Goal: Transaction & Acquisition: Purchase product/service

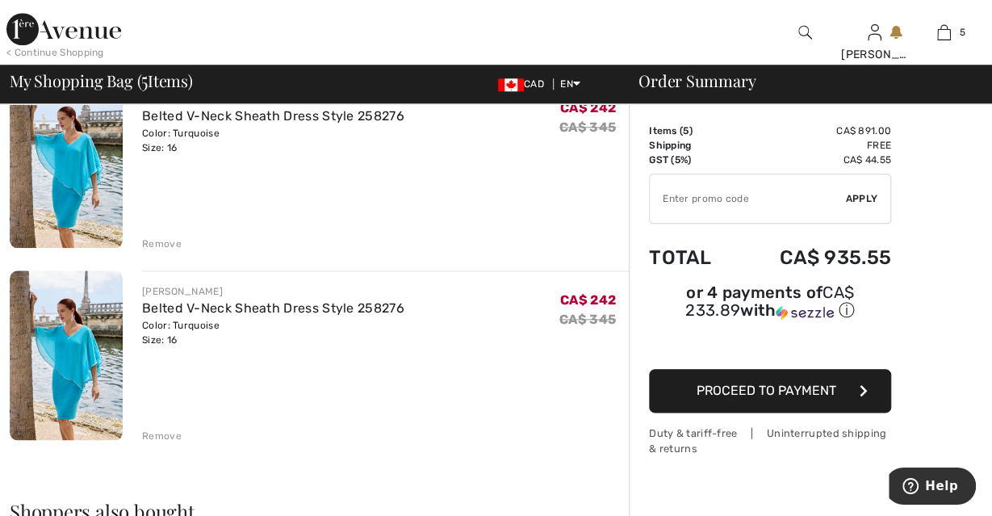
scroll to position [755, 0]
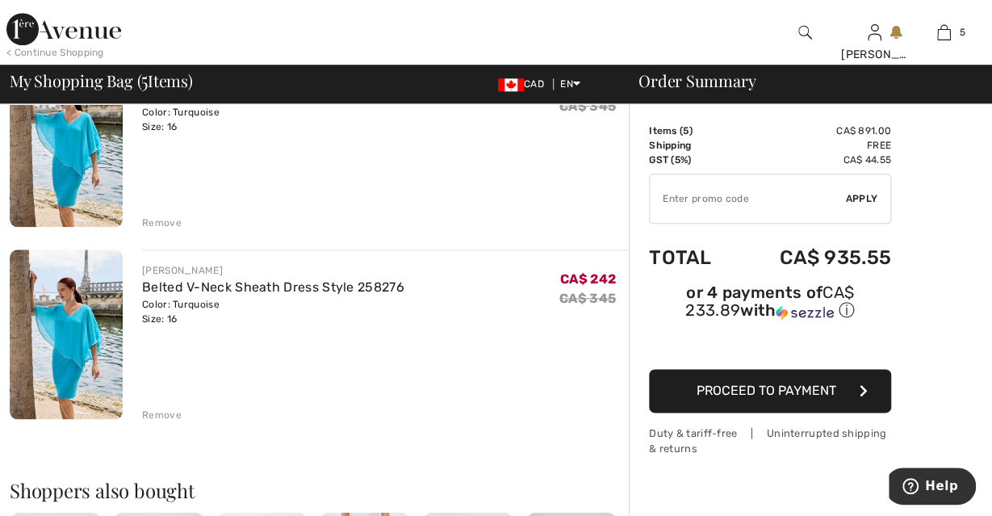
click at [161, 413] on div "Remove" at bounding box center [162, 415] width 40 height 15
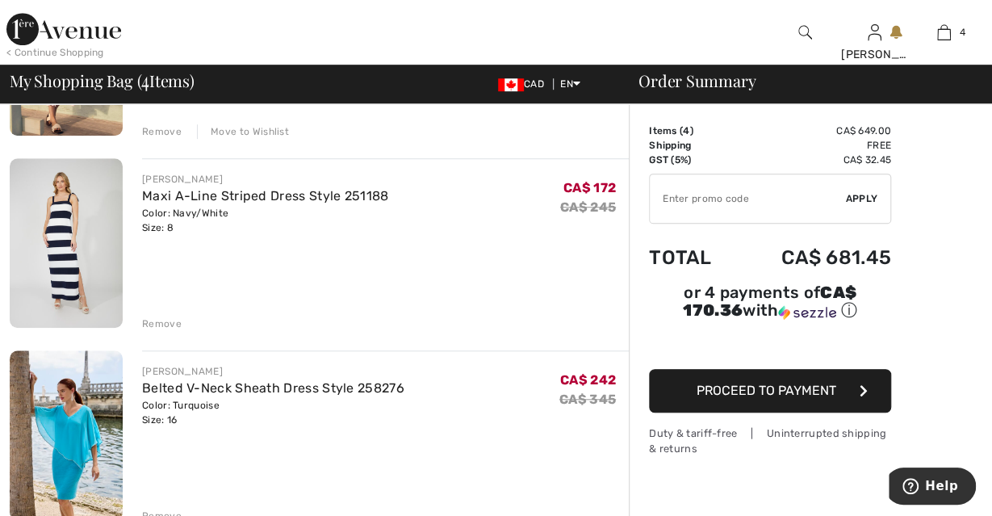
scroll to position [430, 0]
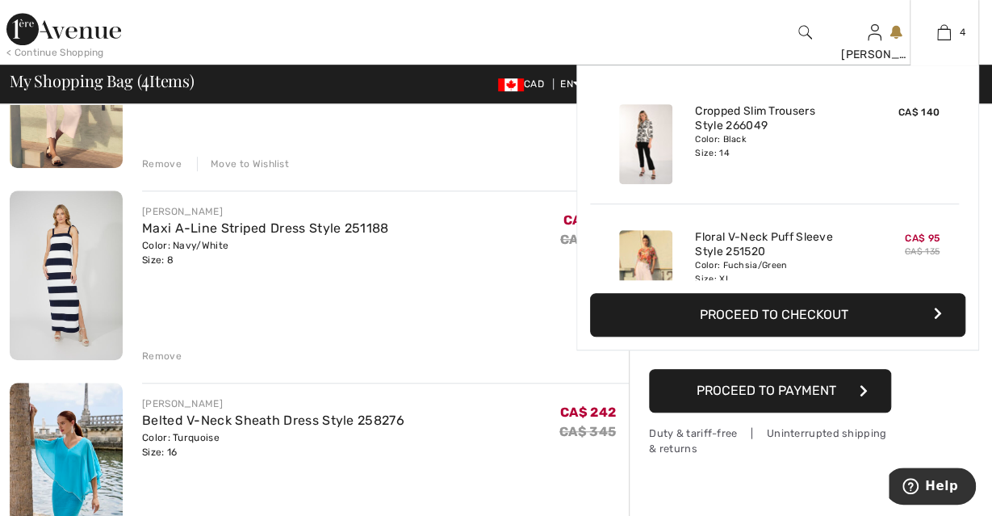
click at [717, 151] on div "Color: Black Size: 14" at bounding box center [774, 146] width 159 height 26
click at [744, 130] on link "Cropped Slim Trousers Style 266049" at bounding box center [774, 118] width 159 height 29
click at [710, 141] on div "Color: Black Size: 14" at bounding box center [774, 146] width 159 height 26
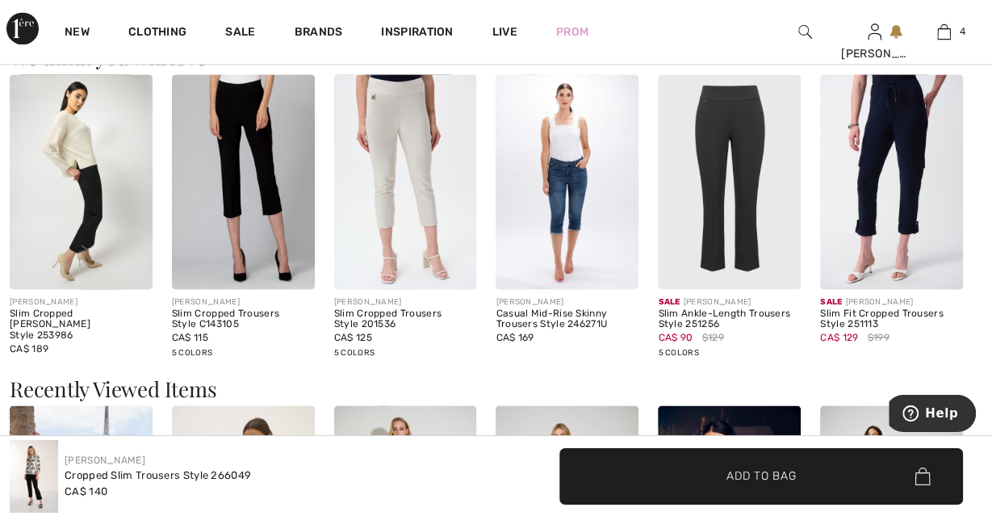
scroll to position [1385, 0]
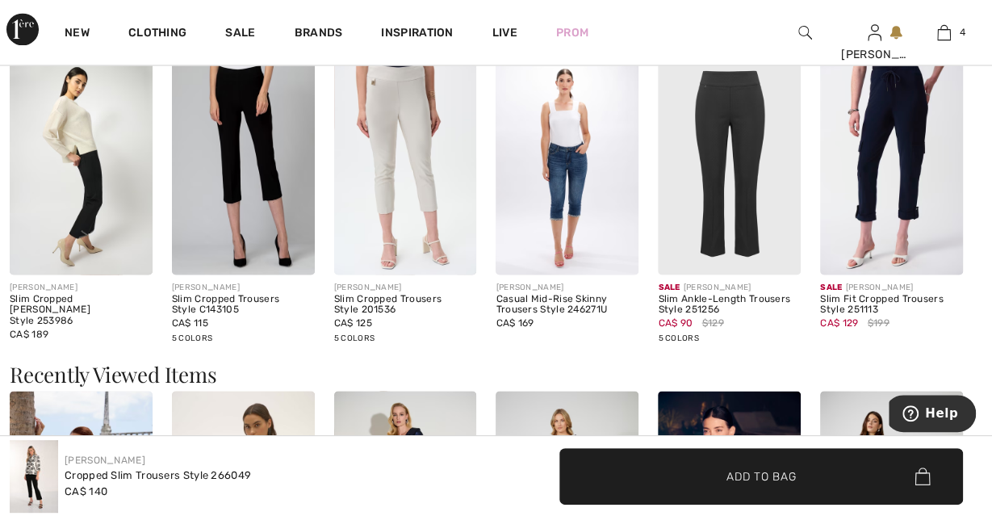
click at [232, 247] on img at bounding box center [243, 167] width 143 height 214
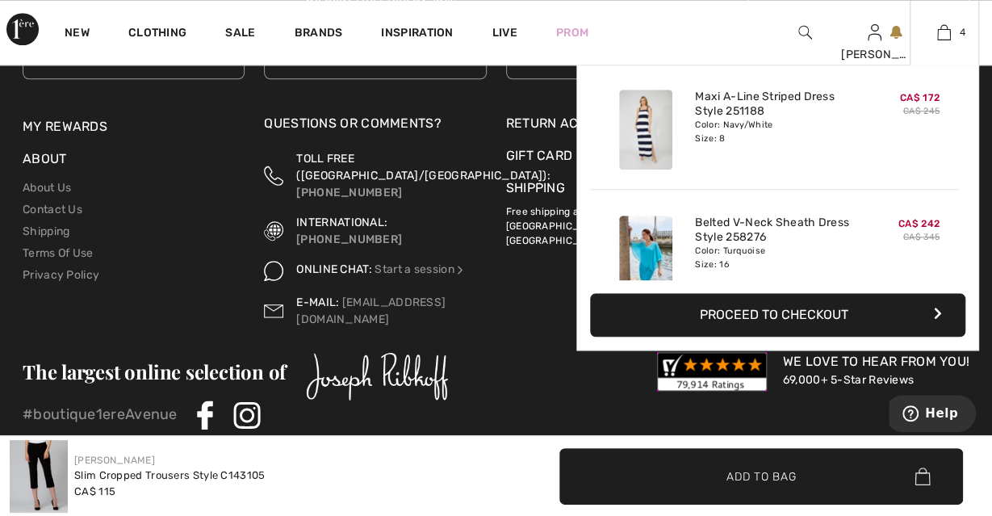
scroll to position [300, 0]
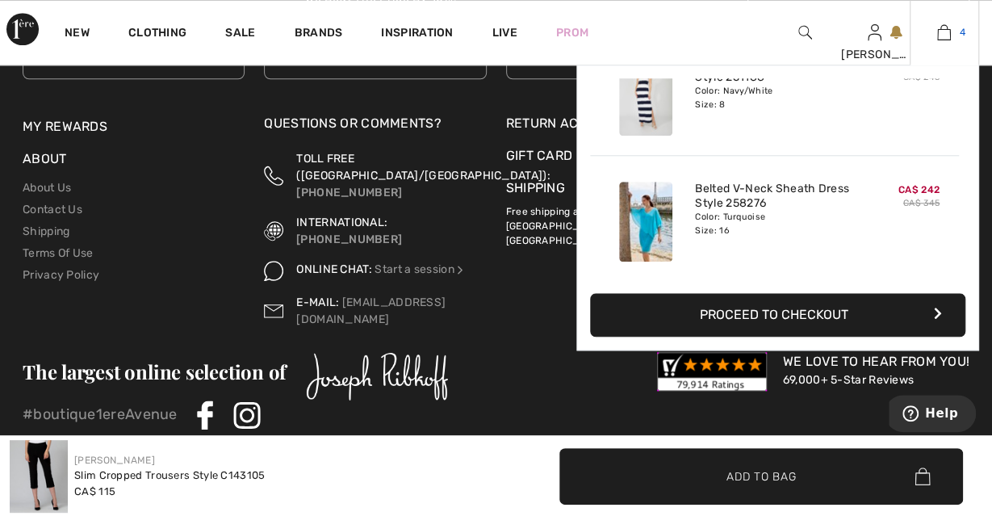
click at [964, 35] on span "4" at bounding box center [962, 32] width 6 height 15
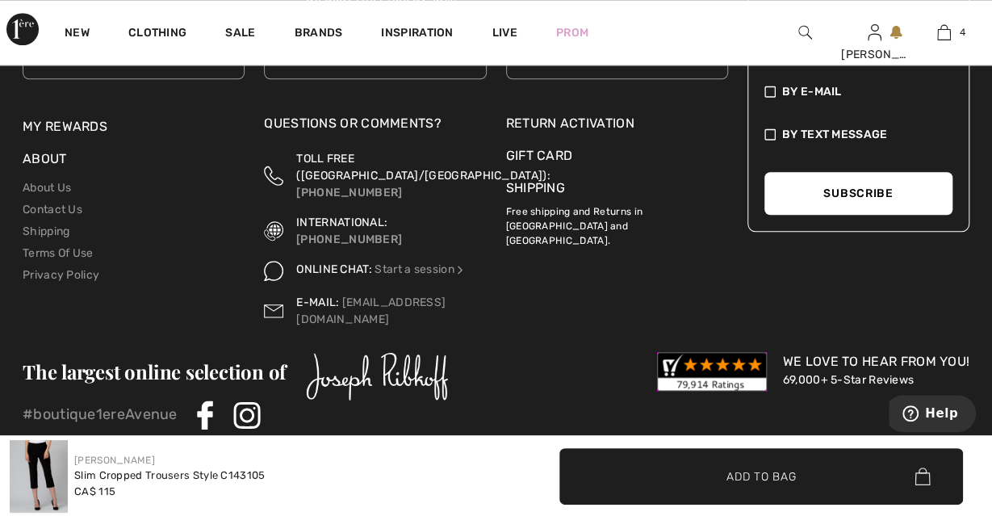
scroll to position [3658, 0]
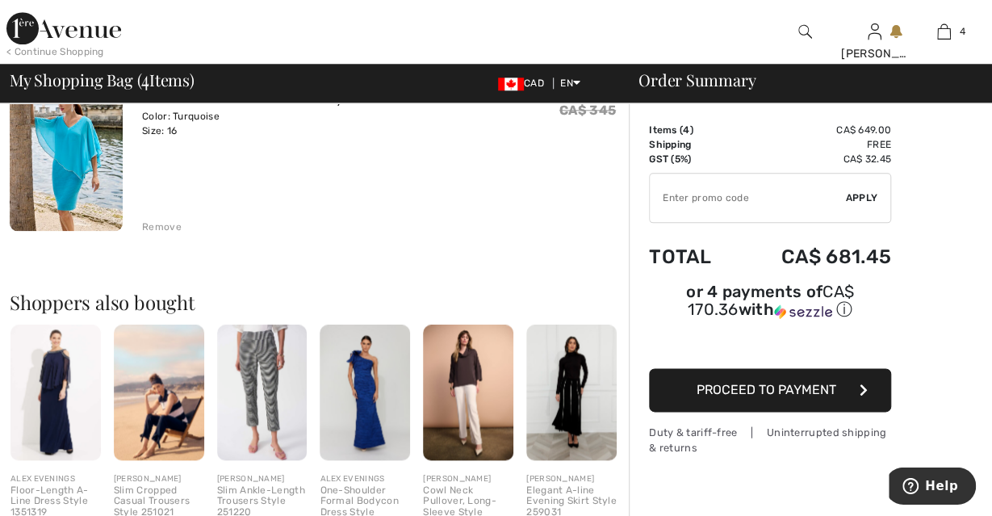
scroll to position [769, 0]
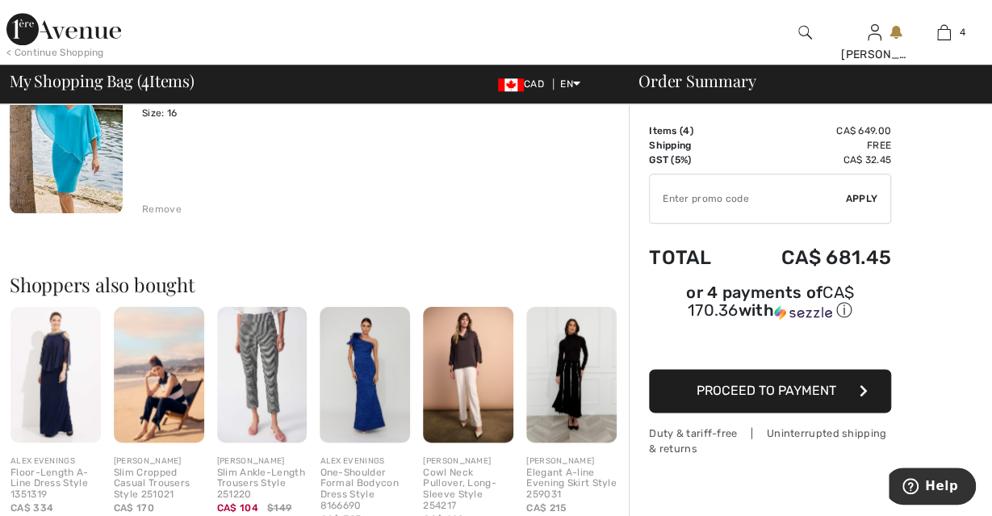
click at [364, 420] on img at bounding box center [365, 375] width 90 height 136
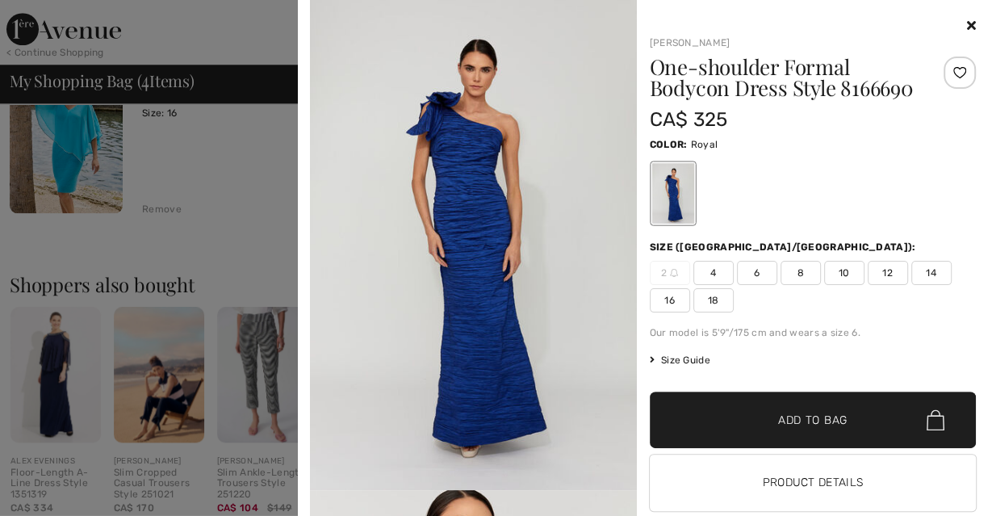
click at [61, 420] on div at bounding box center [496, 258] width 992 height 516
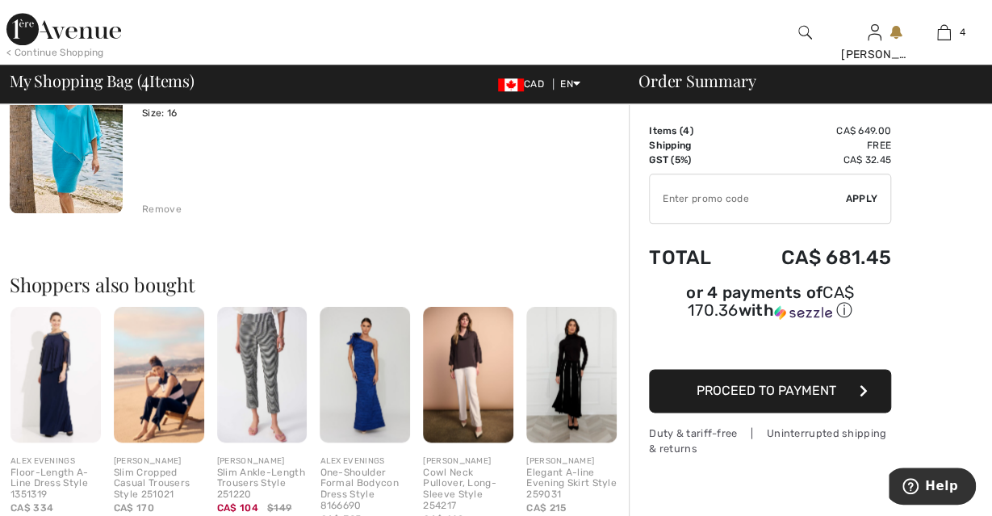
click at [51, 422] on img at bounding box center [55, 375] width 90 height 136
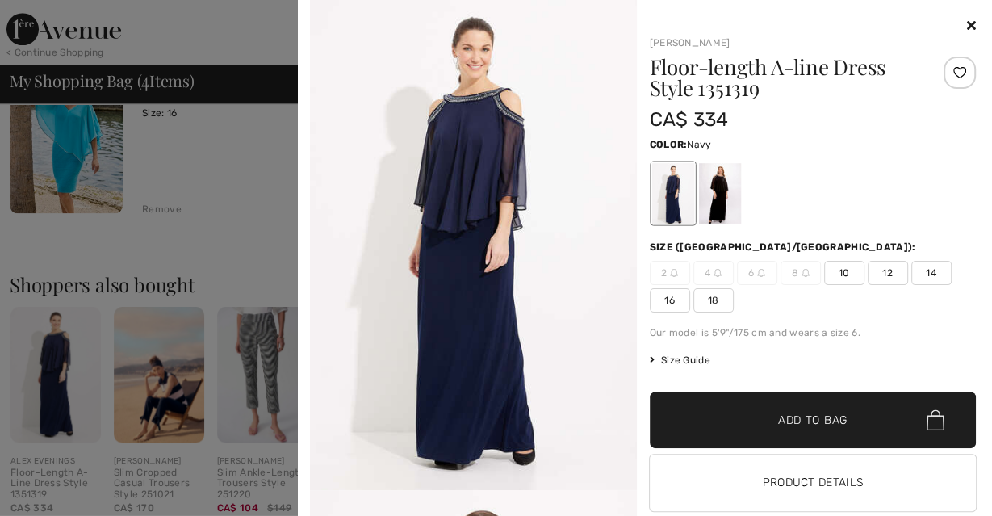
click at [956, 161] on div at bounding box center [813, 193] width 327 height 67
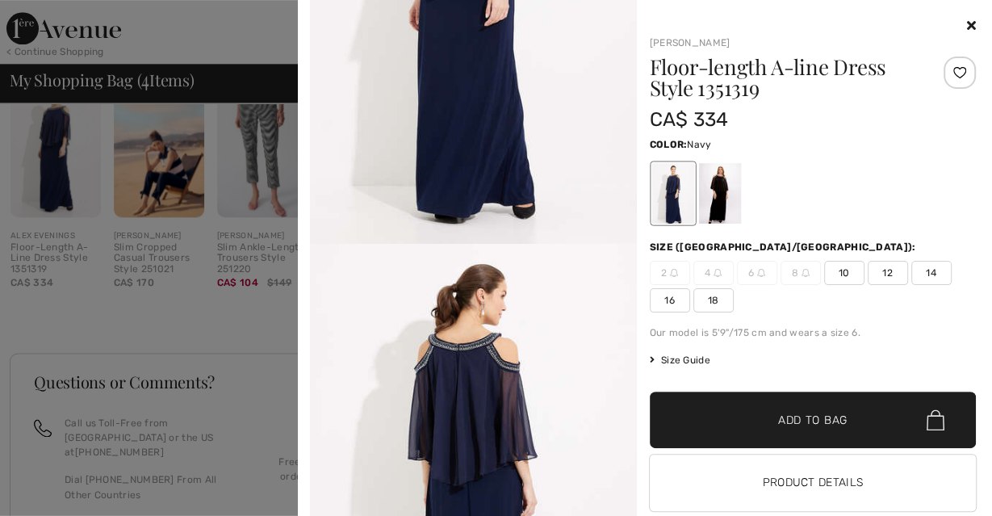
scroll to position [361, 0]
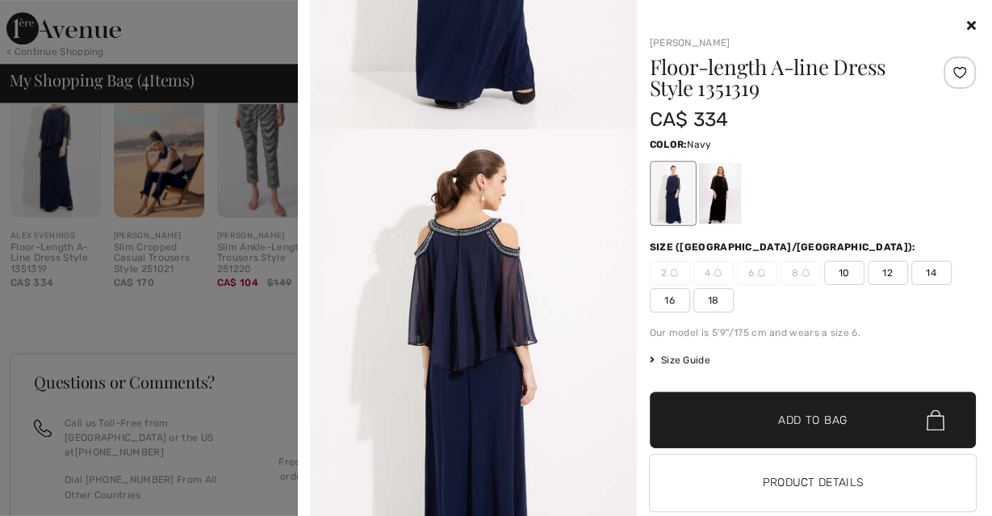
click at [180, 476] on div at bounding box center [496, 258] width 992 height 516
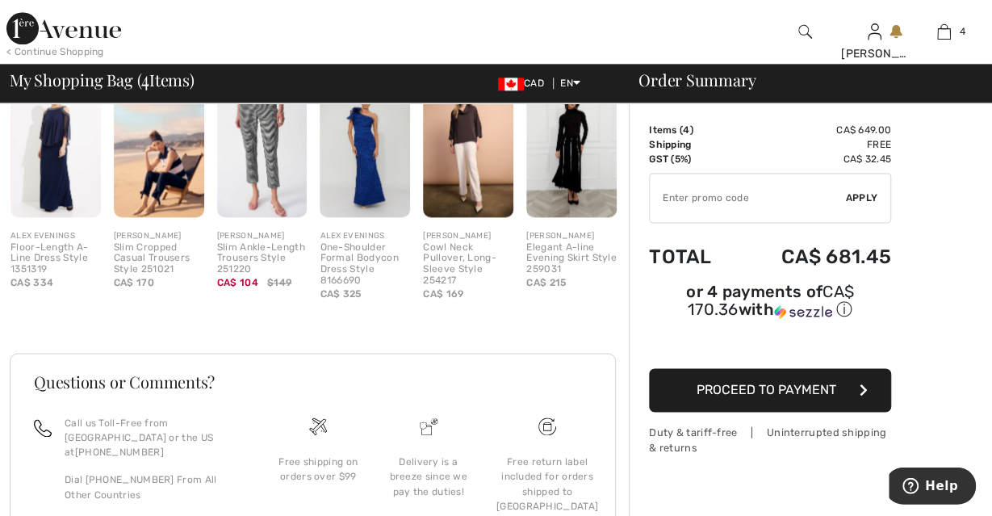
click at [379, 157] on img at bounding box center [365, 150] width 90 height 136
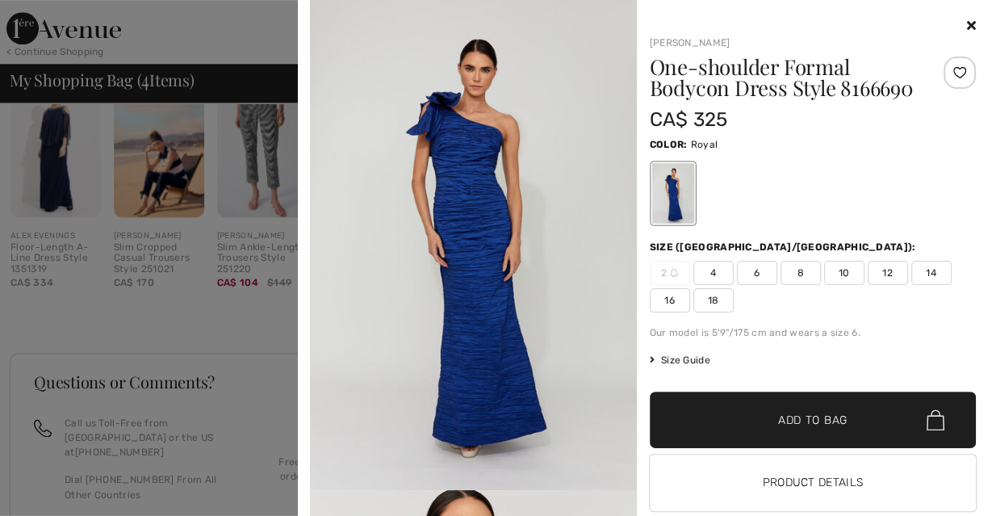
click at [175, 204] on div at bounding box center [496, 258] width 992 height 516
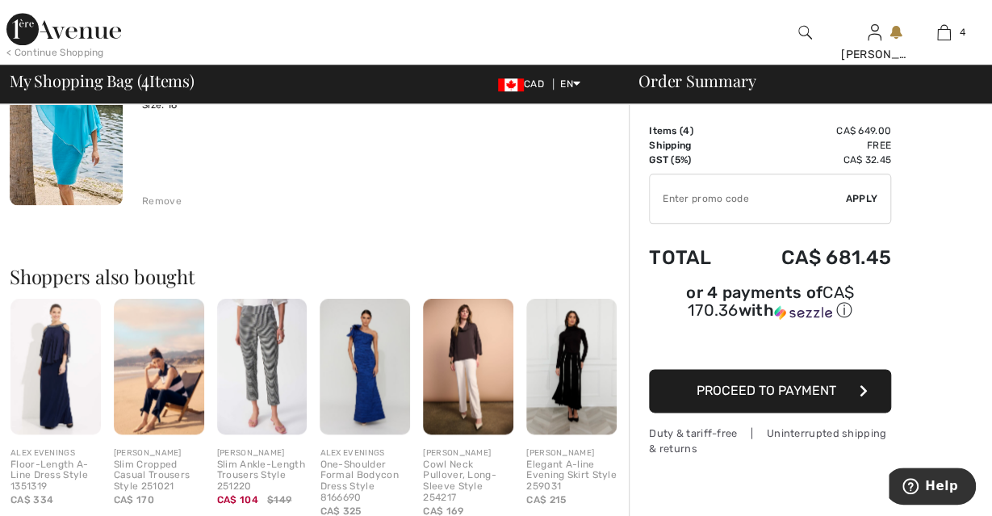
scroll to position [808, 0]
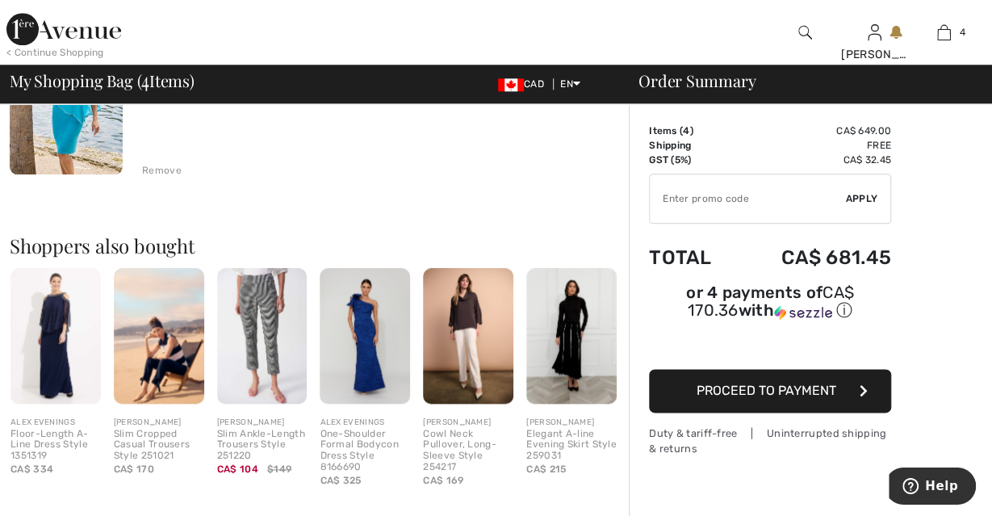
click at [364, 377] on img at bounding box center [365, 336] width 90 height 136
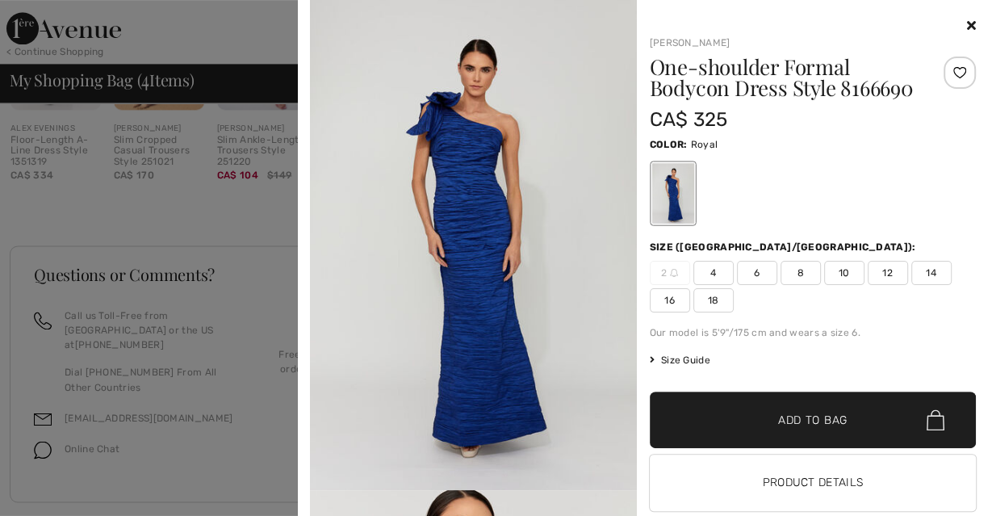
scroll to position [1112, 0]
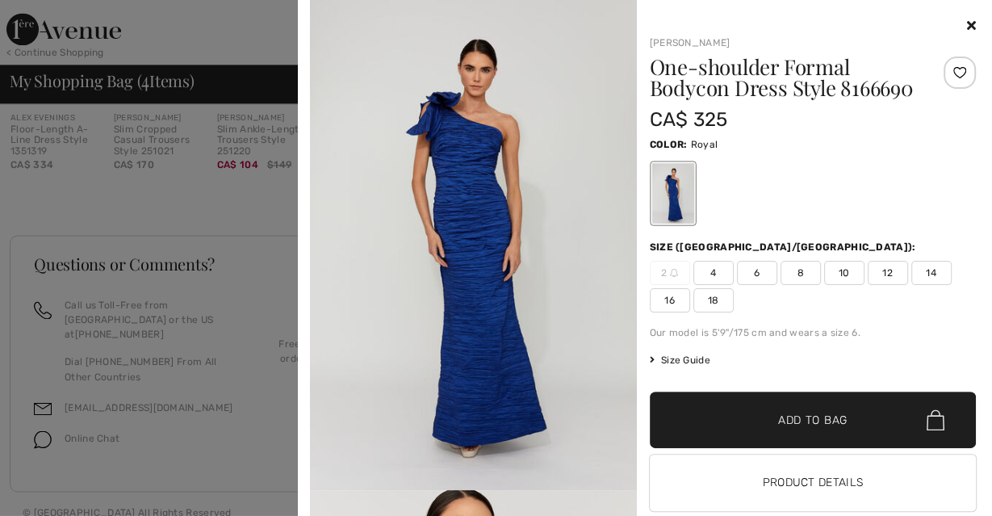
click at [475, 317] on img at bounding box center [473, 245] width 327 height 490
click at [380, 227] on img at bounding box center [473, 245] width 327 height 490
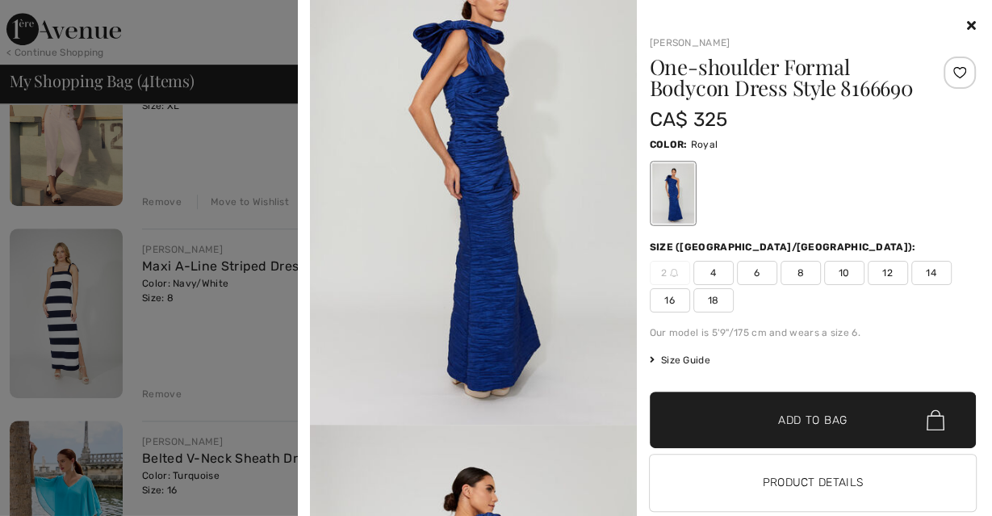
scroll to position [0, 0]
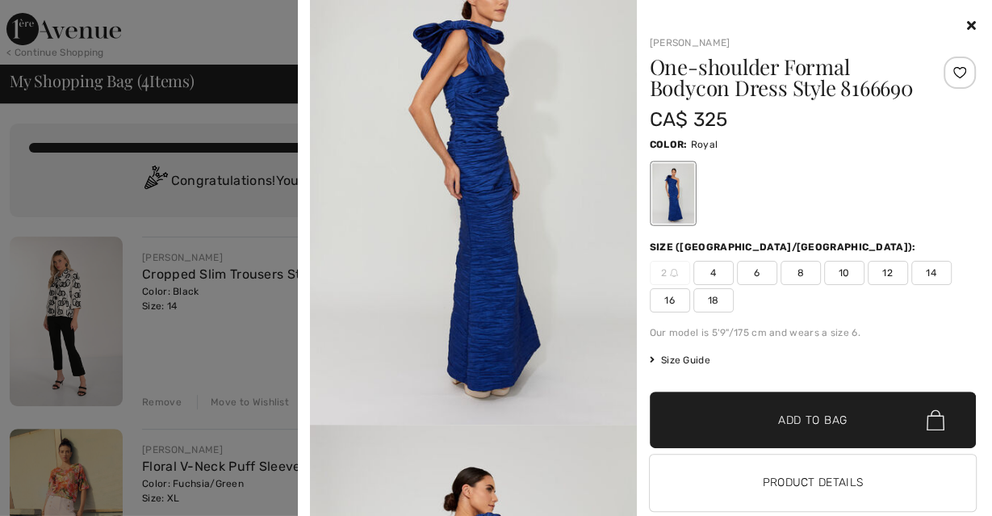
click at [242, 35] on div at bounding box center [496, 258] width 992 height 516
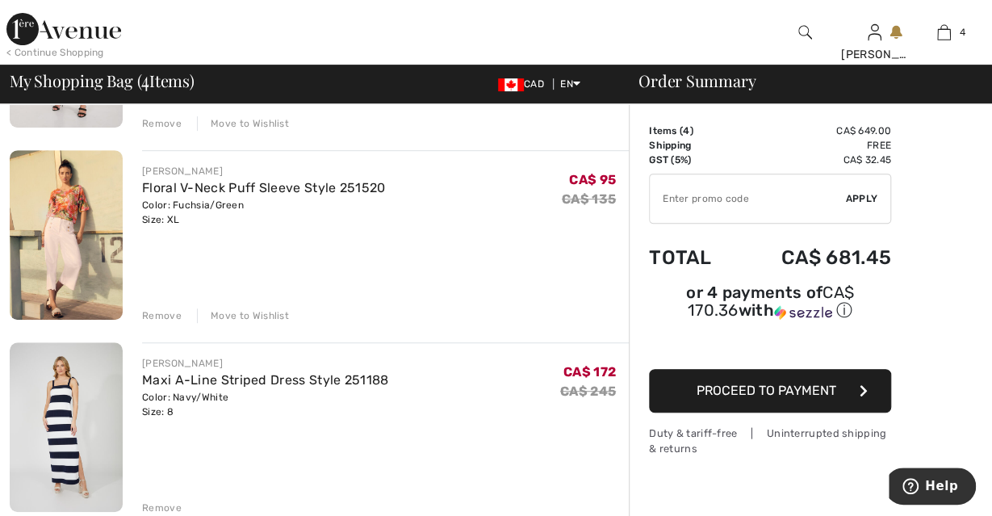
scroll to position [295, 0]
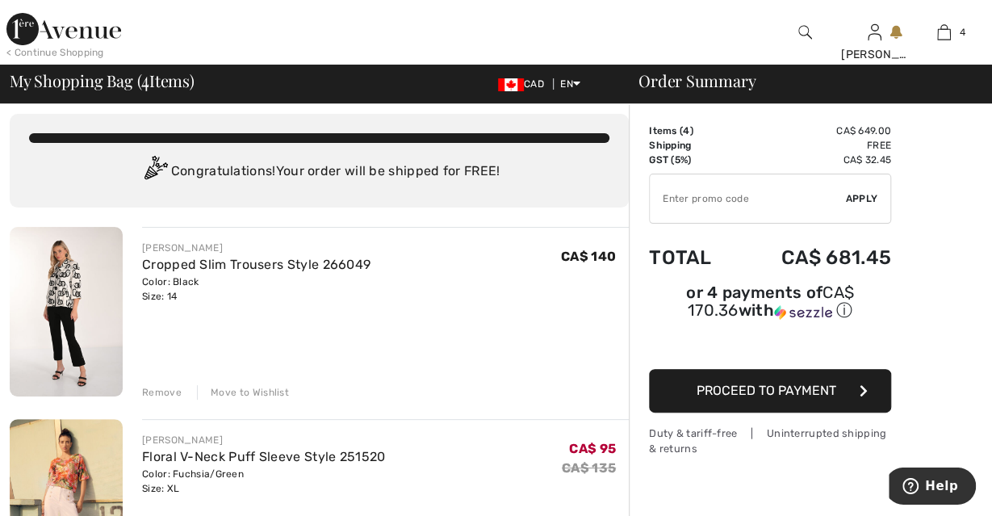
scroll to position [0, 0]
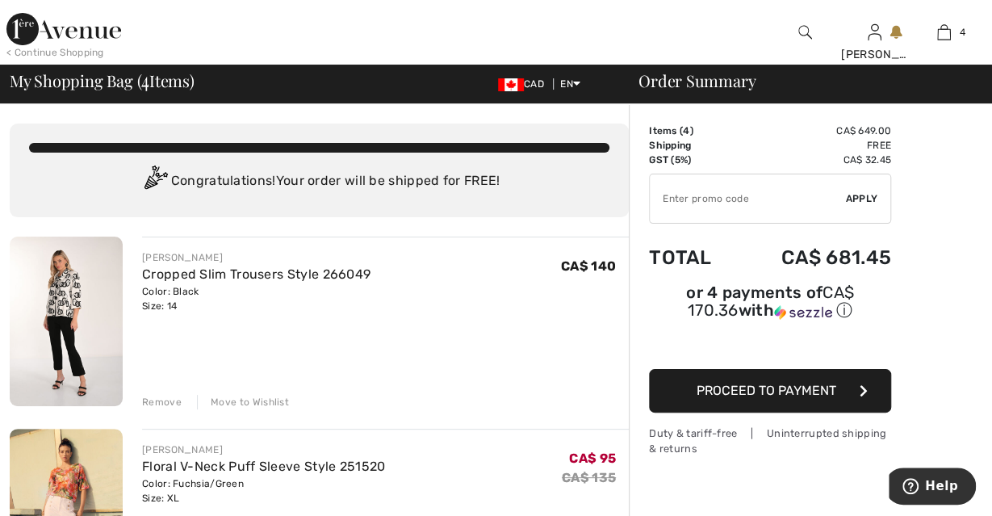
click at [81, 50] on div "< Continue Shopping" at bounding box center [55, 52] width 98 height 15
